Goal: Find specific page/section: Find specific page/section

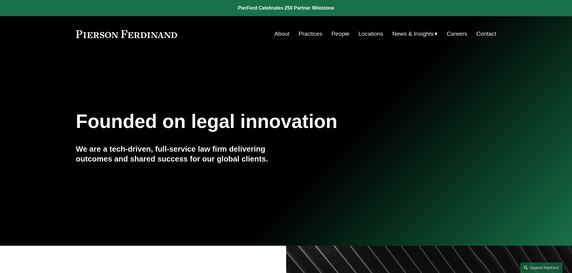
click at [364, 30] on link "Locations" at bounding box center [370, 33] width 25 height 11
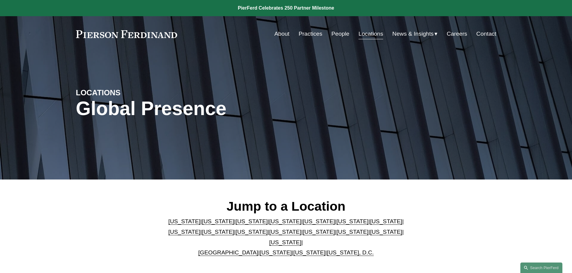
click at [226, 250] on link "United Kingdom" at bounding box center [228, 253] width 60 height 6
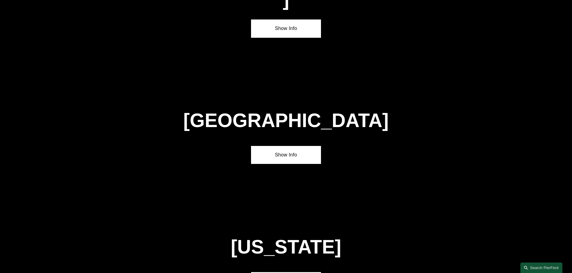
scroll to position [2169, 0]
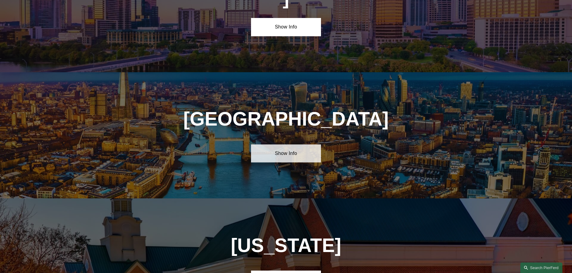
click at [284, 145] on link "Show Info" at bounding box center [286, 154] width 70 height 18
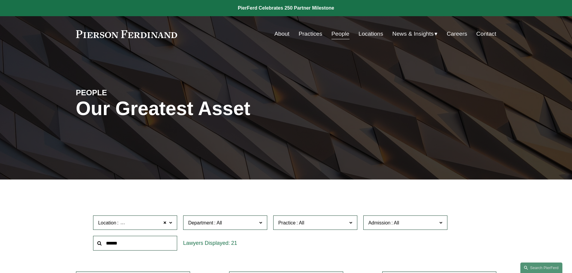
click at [337, 35] on link "People" at bounding box center [340, 33] width 18 height 11
